Goal: Task Accomplishment & Management: Manage account settings

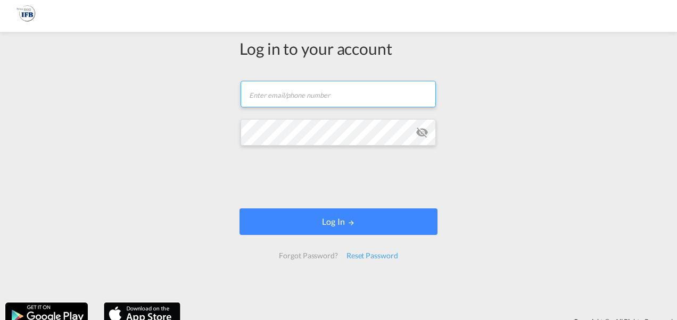
click at [296, 96] on input "text" at bounding box center [338, 94] width 195 height 27
type input "[PERSON_NAME][EMAIL_ADDRESS][DOMAIN_NAME]"
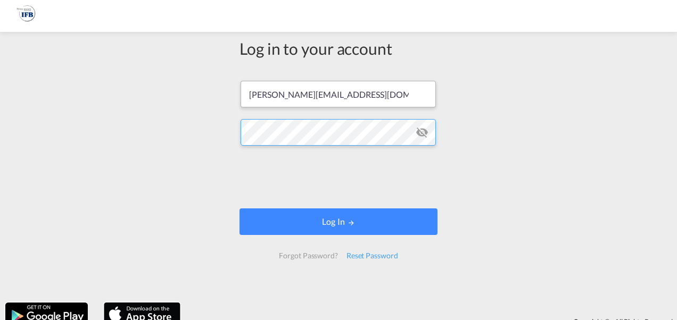
click at [239, 209] on button "Log In" at bounding box center [338, 222] width 198 height 27
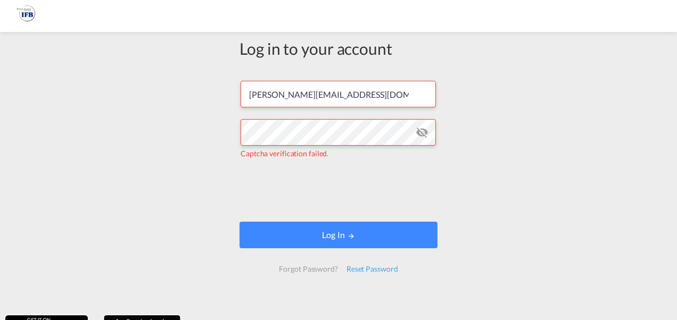
click at [417, 133] on md-icon "icon-eye-off" at bounding box center [422, 132] width 13 height 13
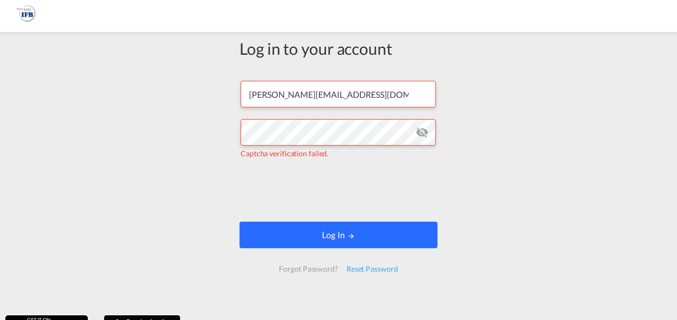
click at [334, 239] on button "Log In" at bounding box center [338, 235] width 198 height 27
